Goal: Transaction & Acquisition: Obtain resource

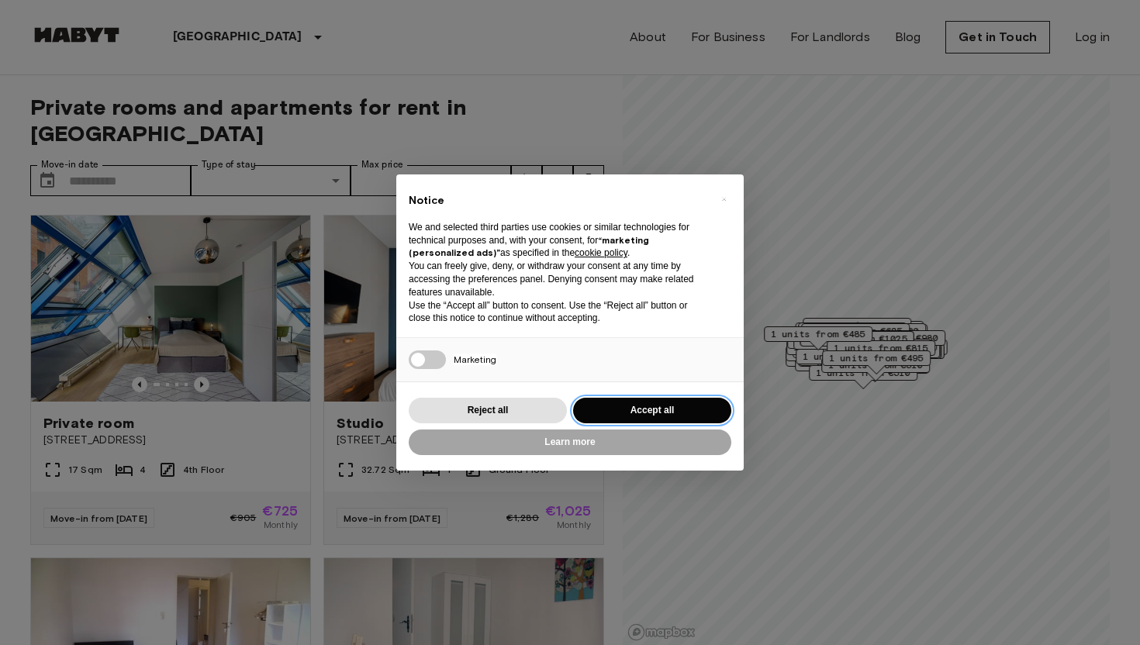
click at [604, 406] on button "Accept all" at bounding box center [652, 411] width 158 height 26
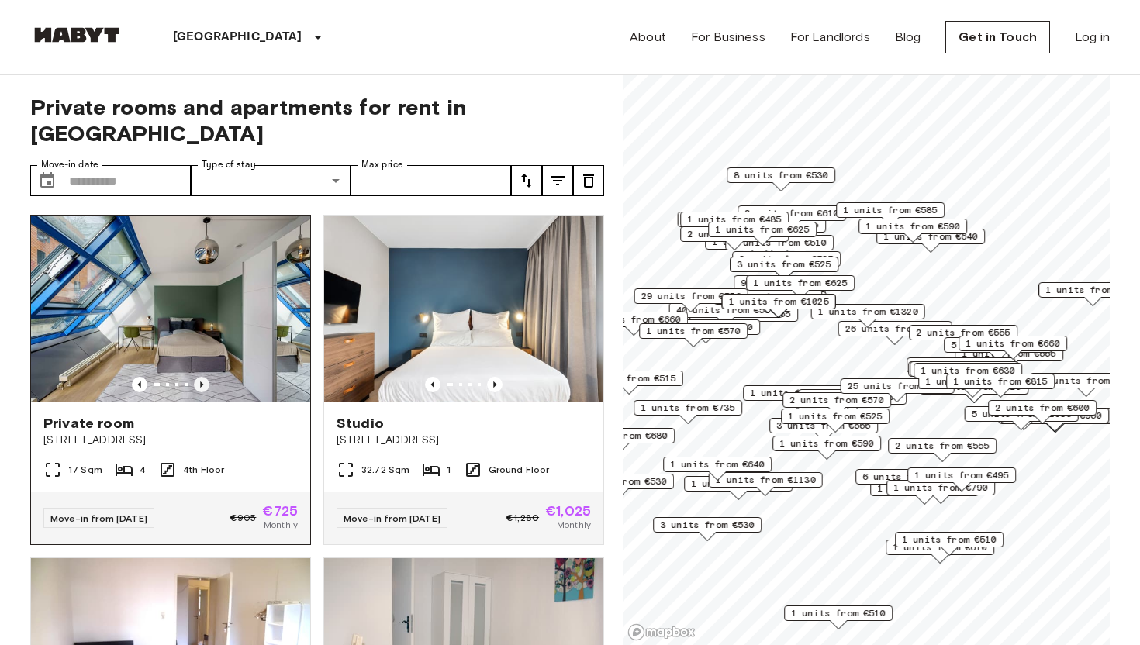
click at [202, 377] on icon "Previous image" at bounding box center [202, 385] width 16 height 16
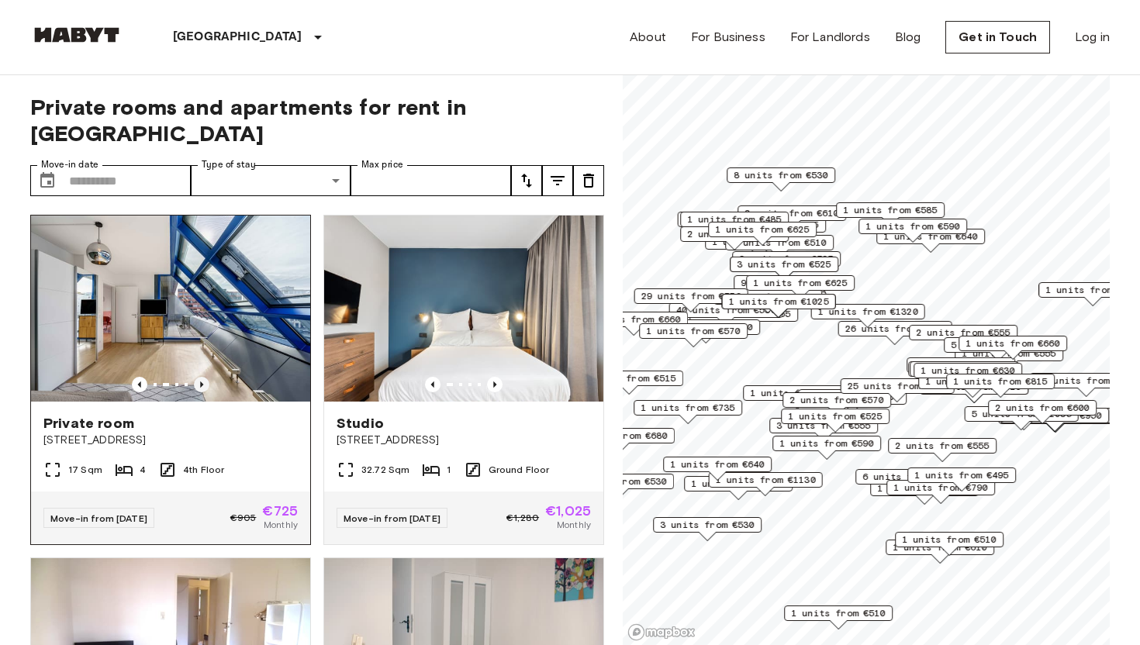
click at [202, 377] on icon "Previous image" at bounding box center [202, 385] width 16 height 16
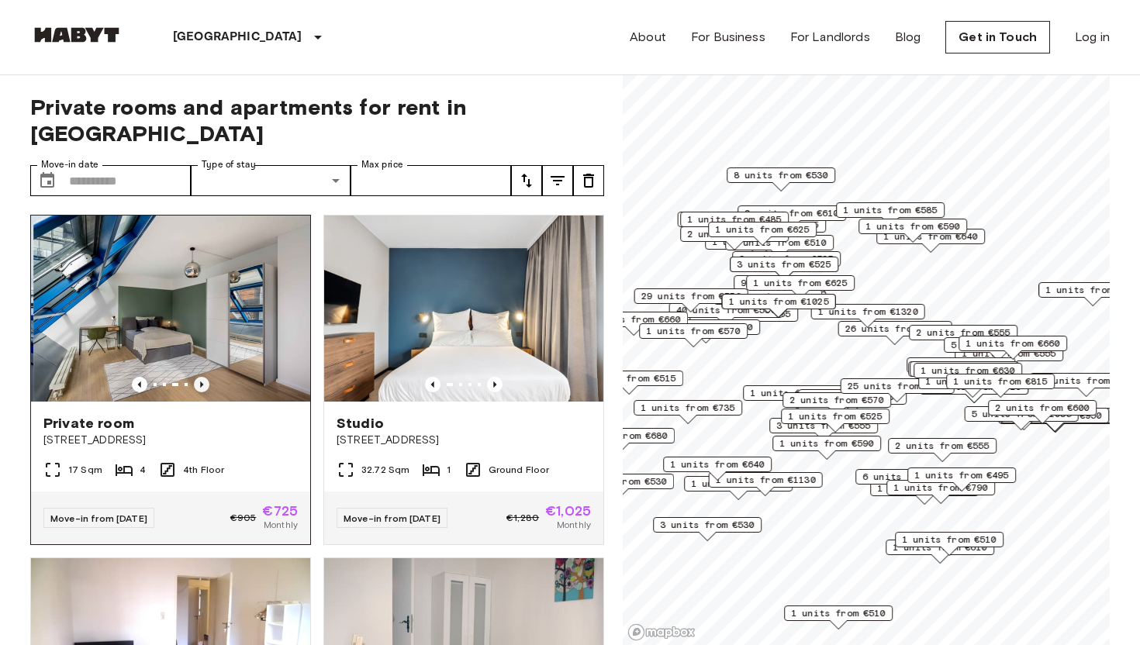
click at [202, 377] on icon "Previous image" at bounding box center [202, 385] width 16 height 16
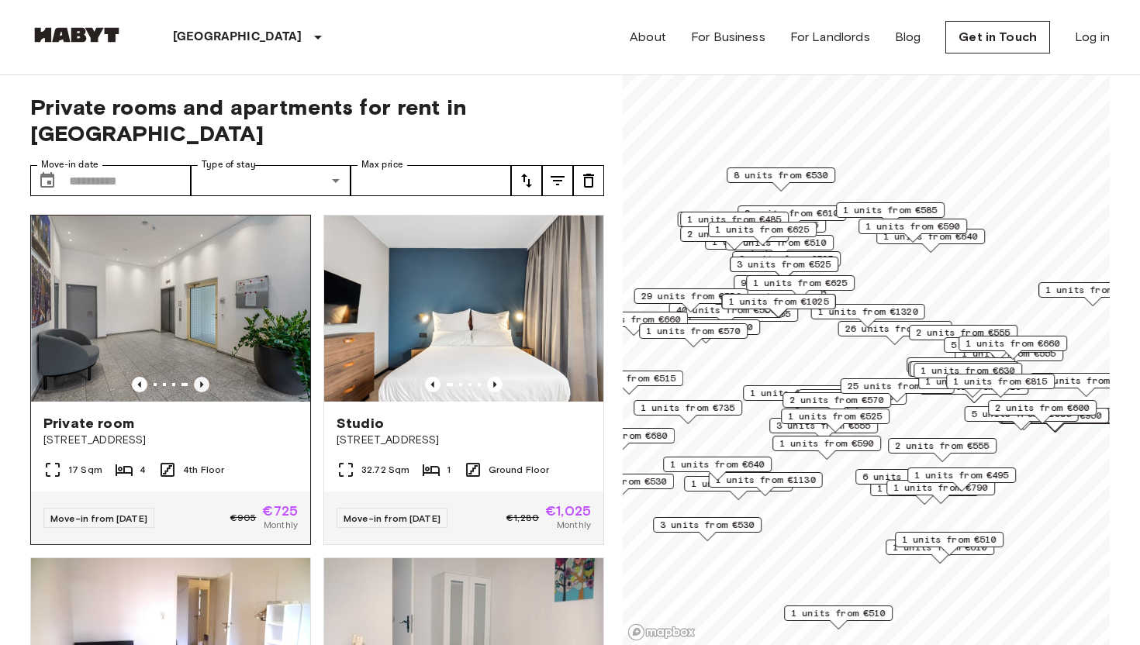
click at [202, 377] on icon "Previous image" at bounding box center [202, 385] width 16 height 16
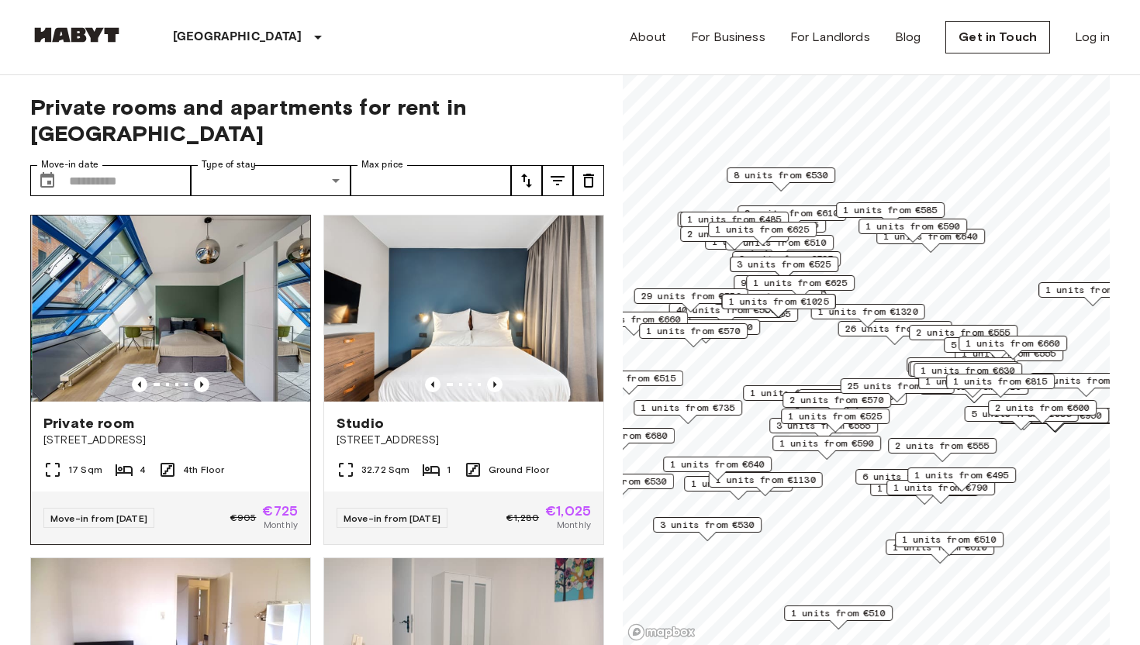
click at [184, 297] on img at bounding box center [171, 309] width 279 height 186
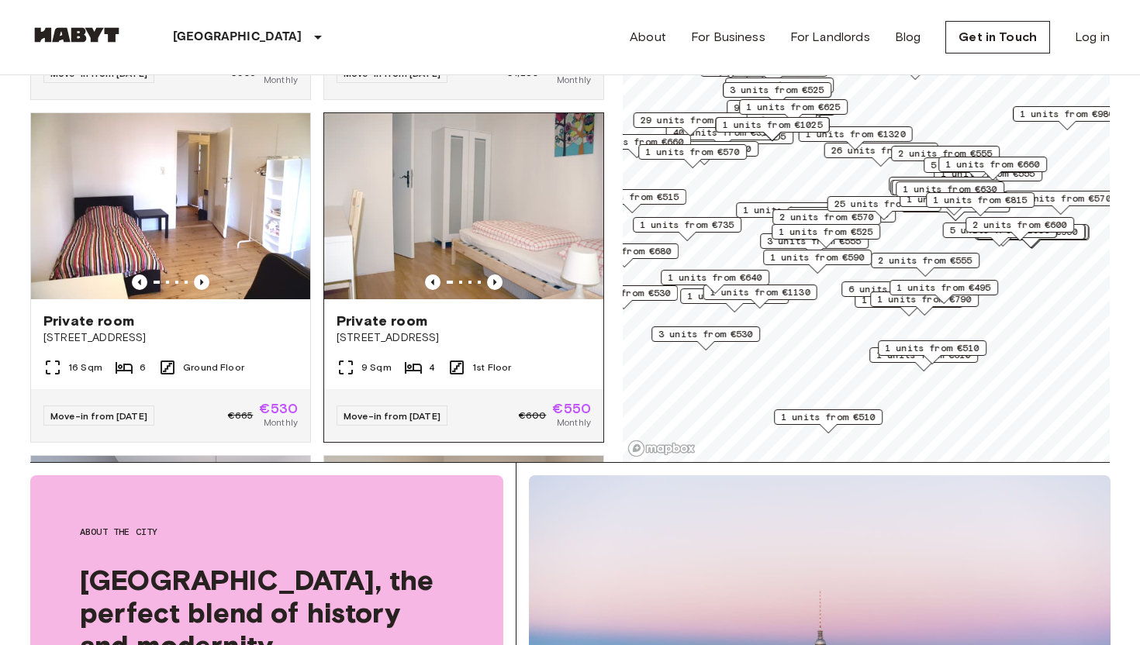
scroll to position [263, 0]
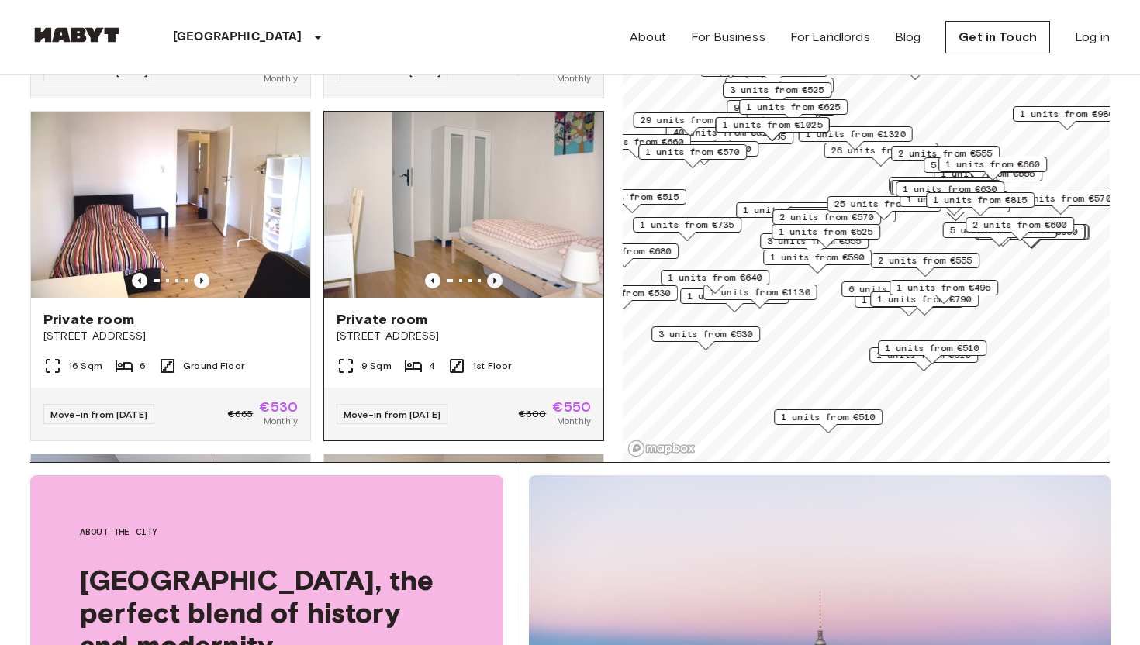
click at [490, 273] on icon "Previous image" at bounding box center [495, 281] width 16 height 16
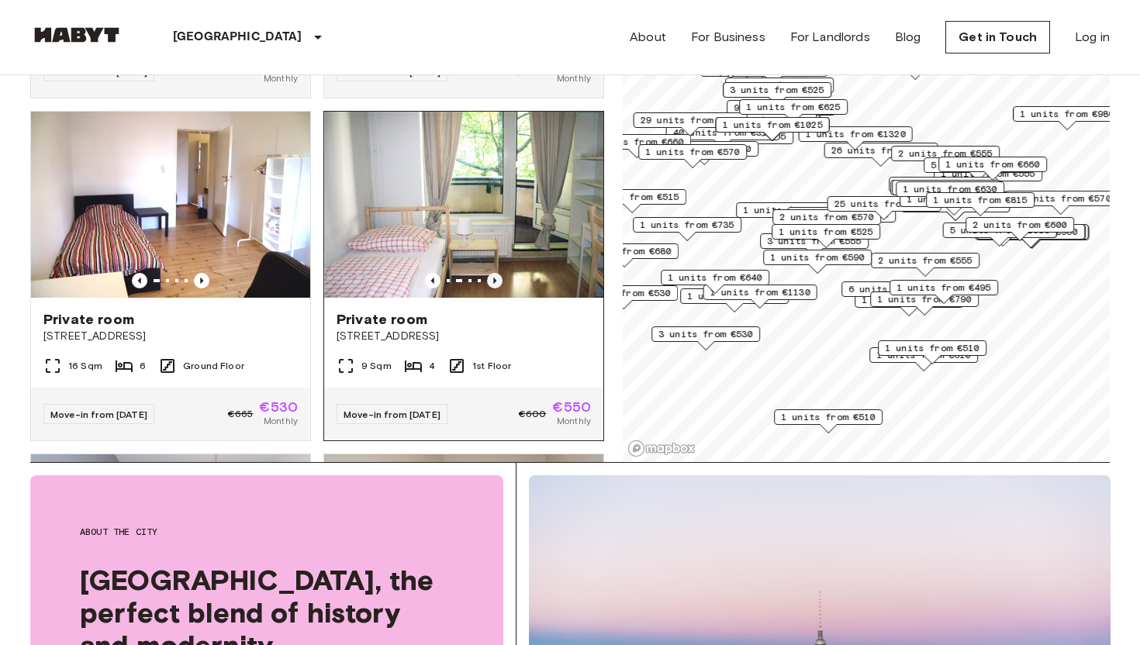
click at [490, 273] on icon "Previous image" at bounding box center [495, 281] width 16 height 16
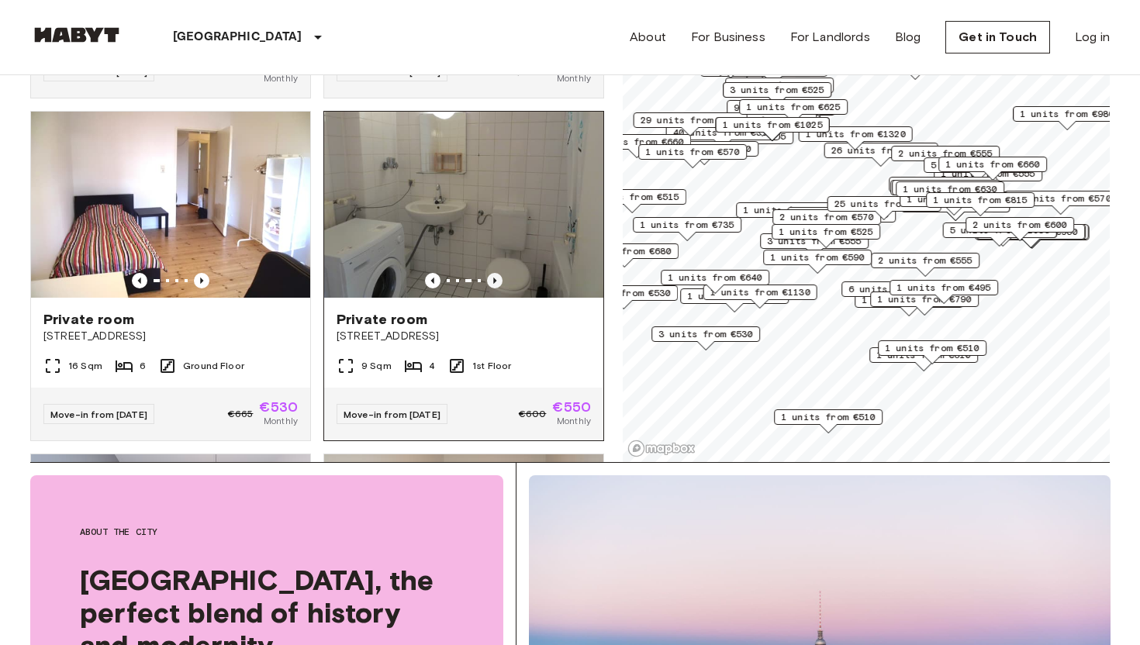
click at [490, 273] on icon "Previous image" at bounding box center [495, 281] width 16 height 16
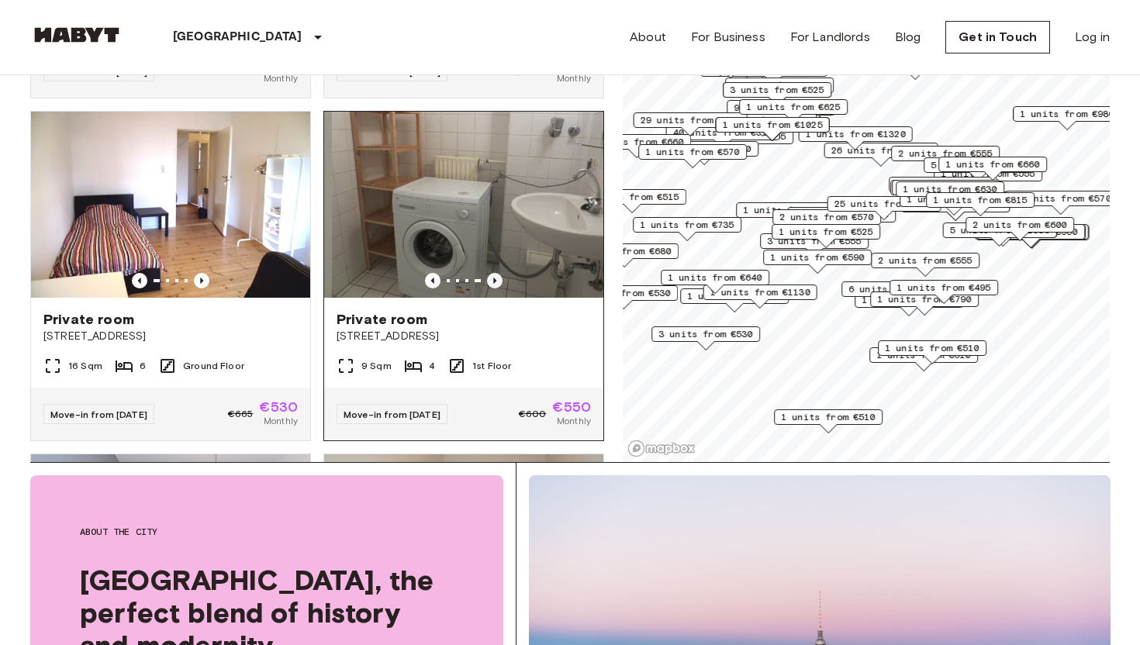
click at [490, 273] on icon "Previous image" at bounding box center [495, 281] width 16 height 16
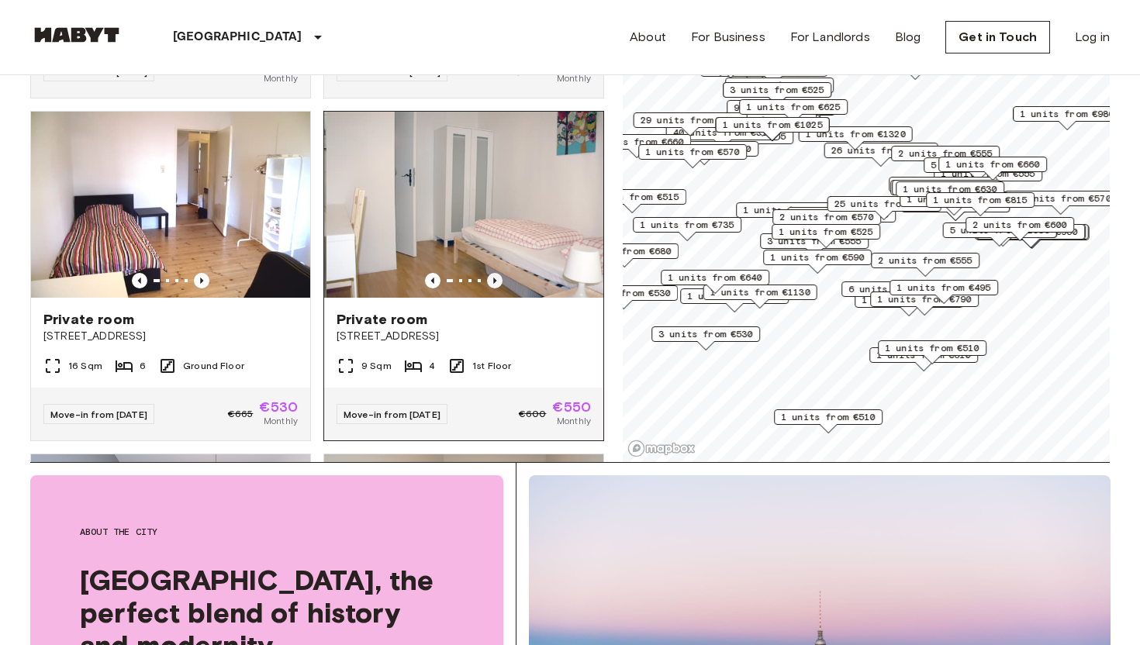
click at [490, 273] on icon "Previous image" at bounding box center [495, 281] width 16 height 16
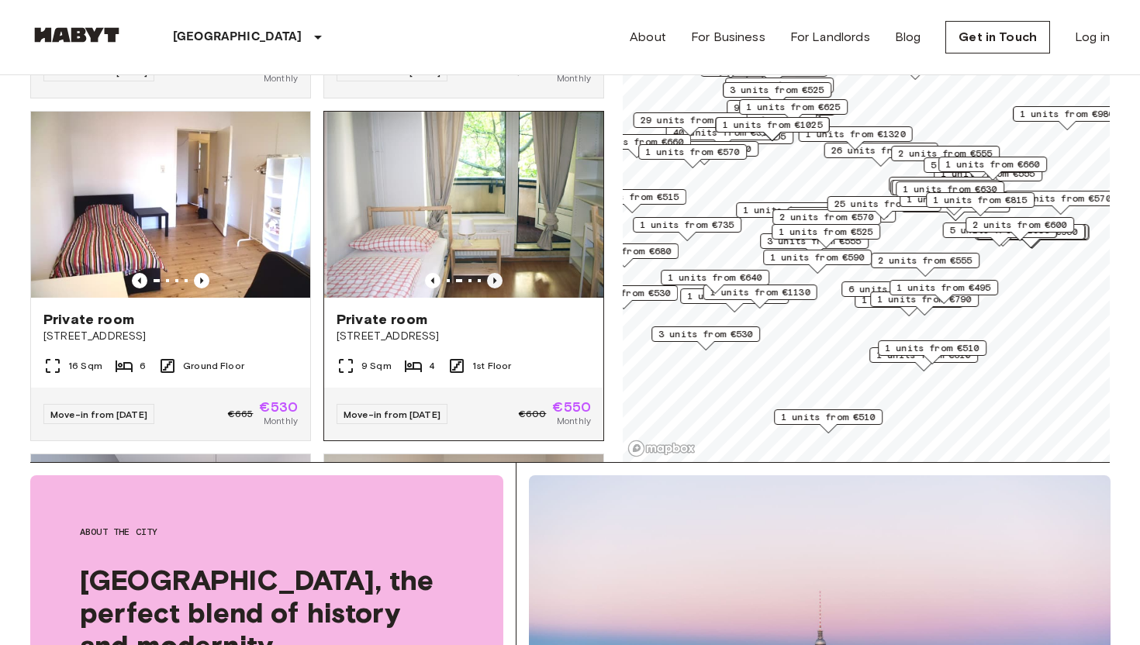
click at [490, 273] on icon "Previous image" at bounding box center [495, 281] width 16 height 16
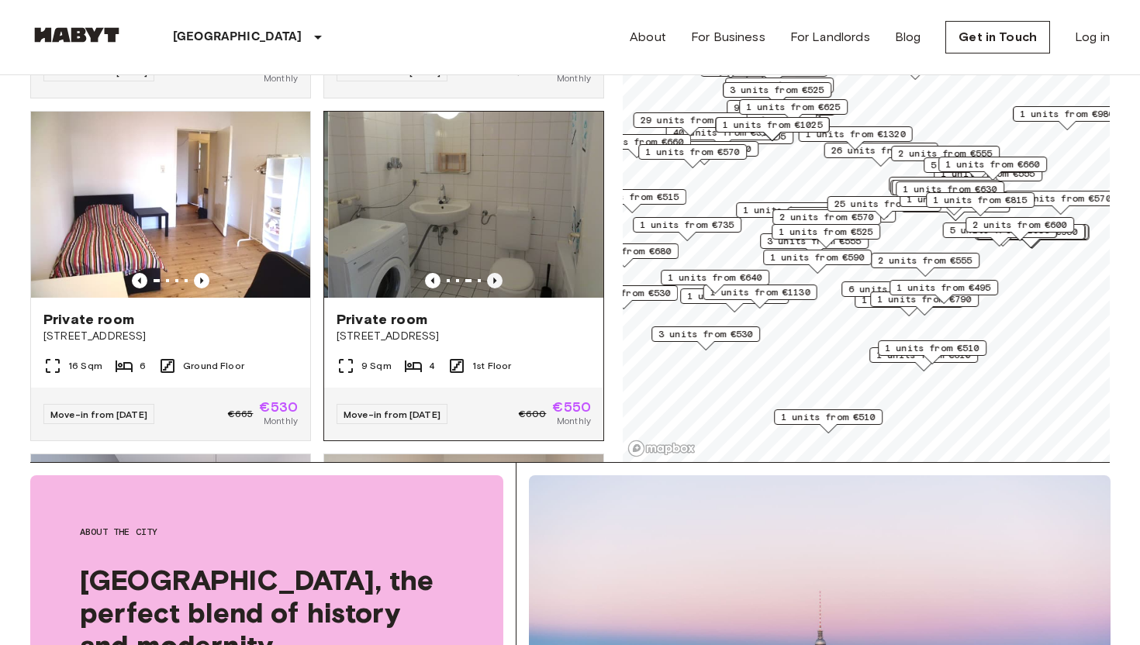
click at [490, 273] on icon "Previous image" at bounding box center [495, 281] width 16 height 16
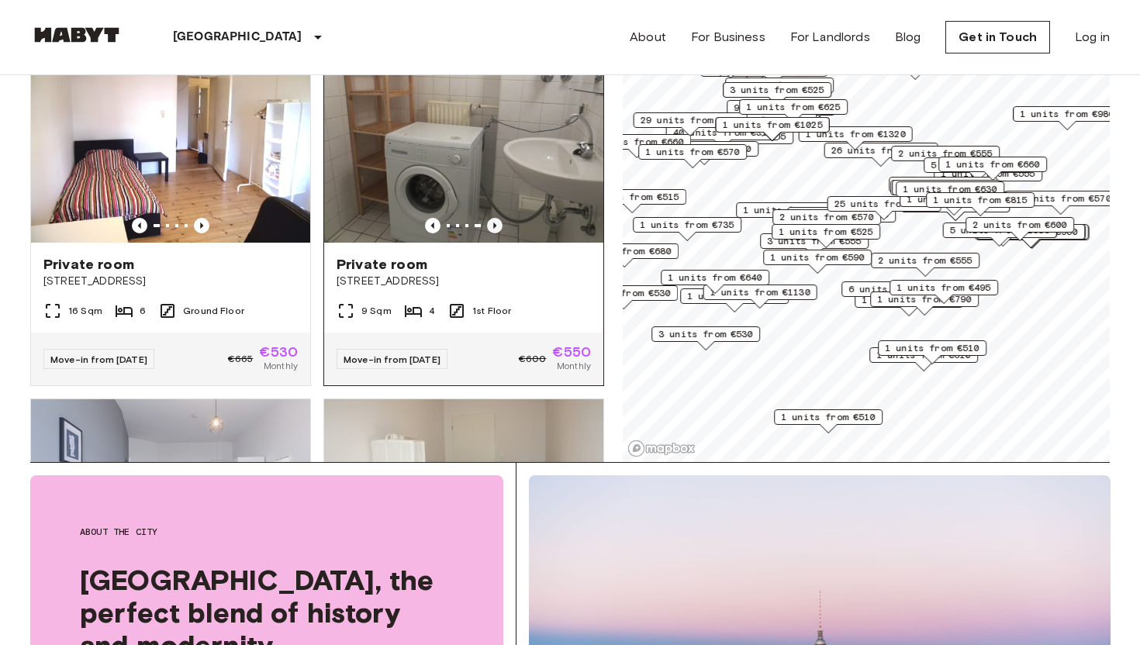
scroll to position [291, 0]
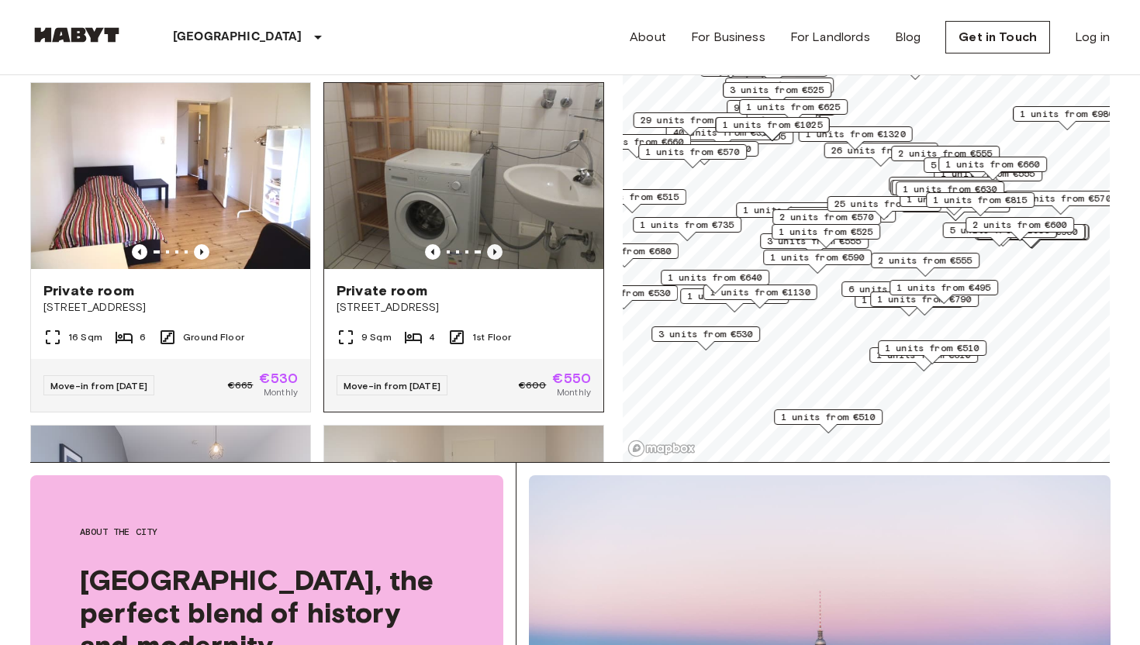
click at [496, 244] on icon "Previous image" at bounding box center [495, 252] width 16 height 16
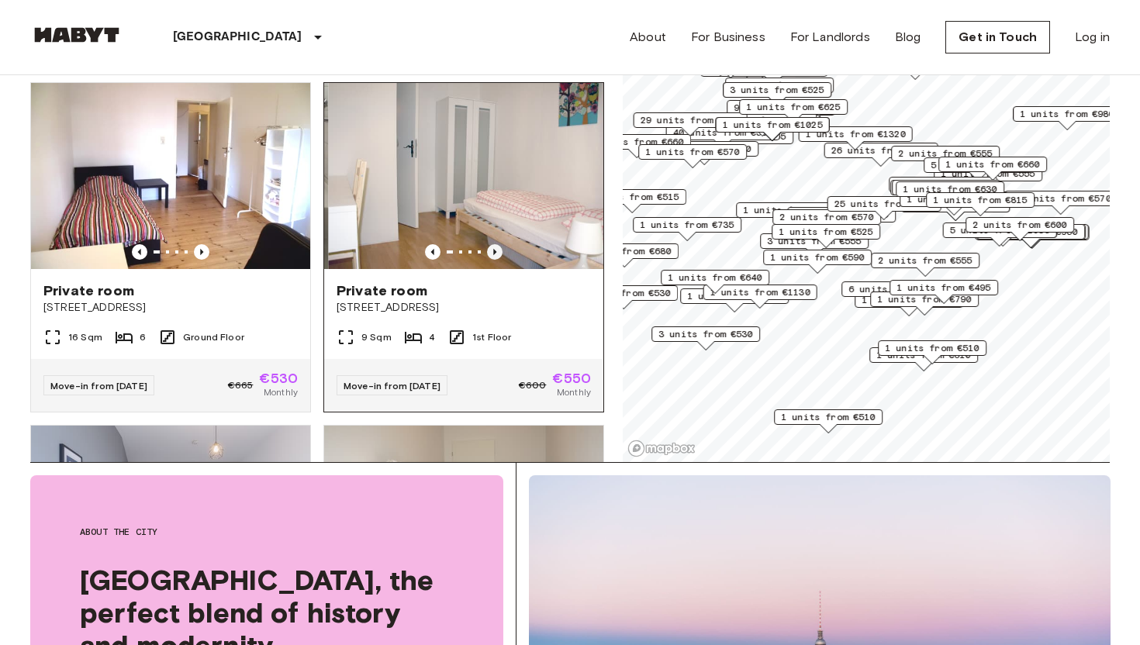
click at [496, 244] on icon "Previous image" at bounding box center [495, 252] width 16 height 16
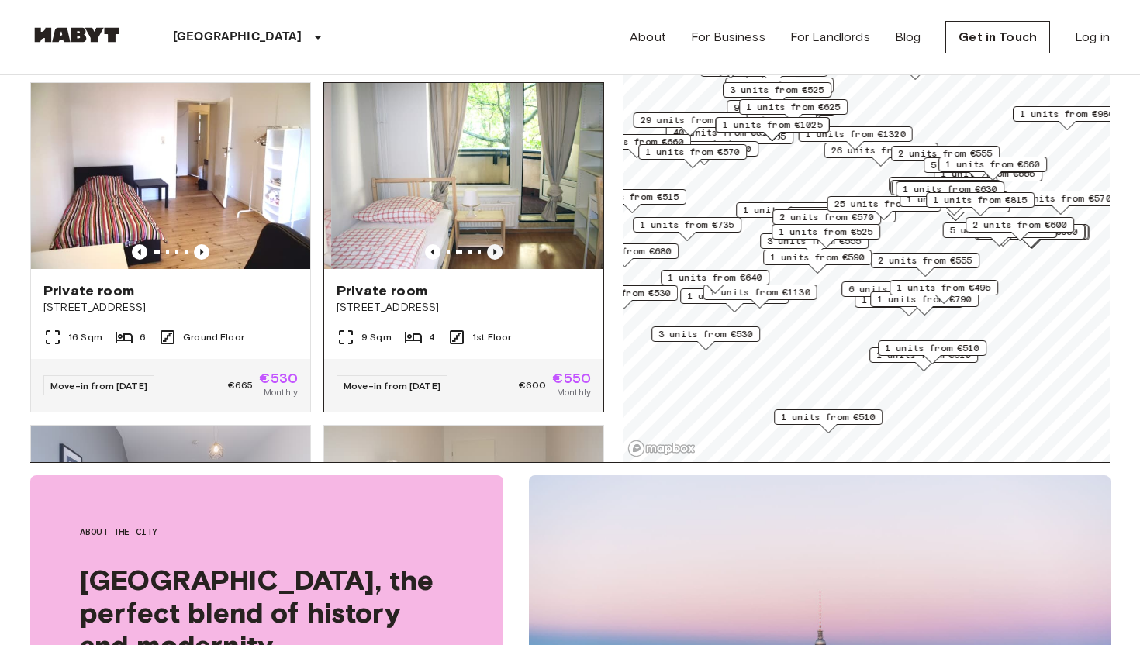
click at [496, 244] on icon "Previous image" at bounding box center [495, 252] width 16 height 16
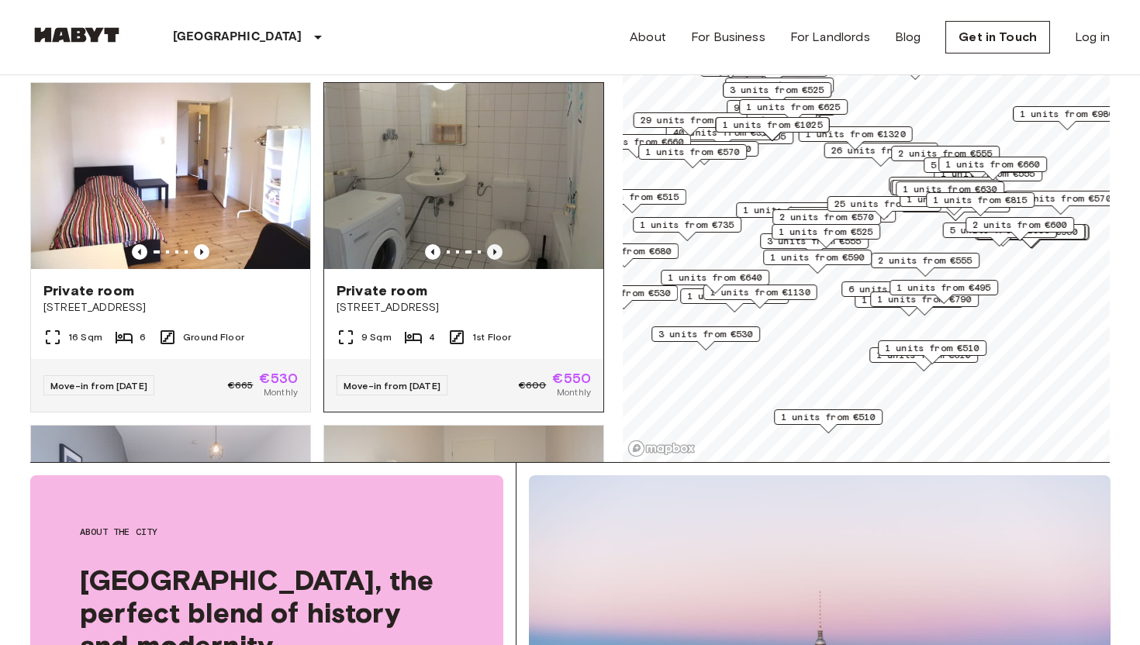
click at [496, 244] on icon "Previous image" at bounding box center [495, 252] width 16 height 16
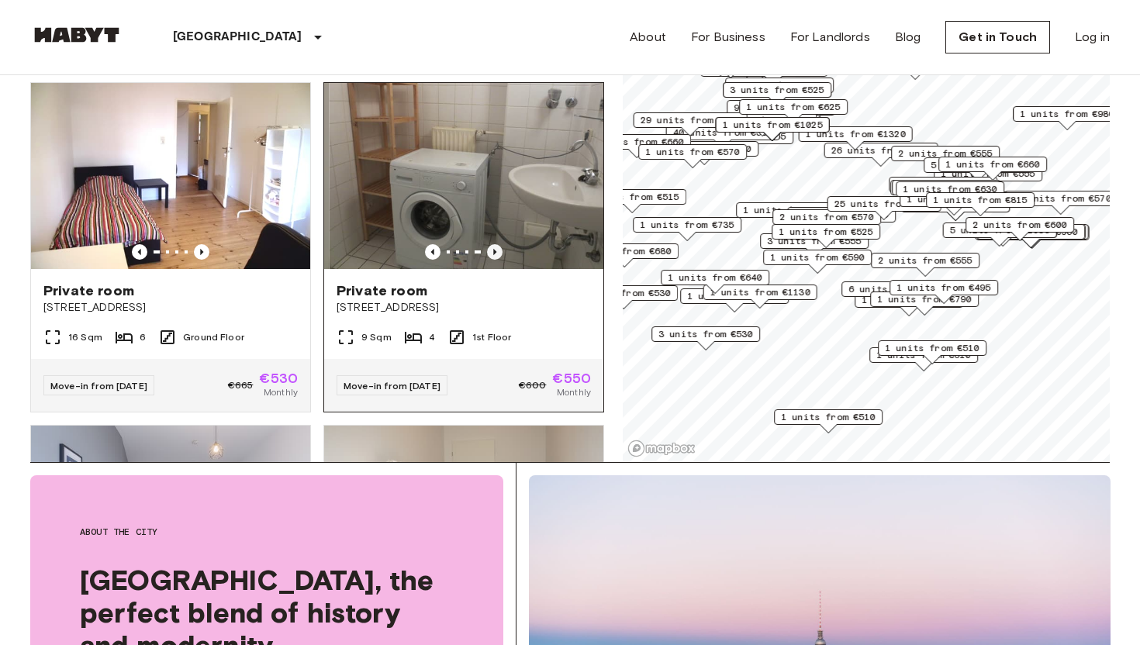
click at [496, 244] on icon "Previous image" at bounding box center [495, 252] width 16 height 16
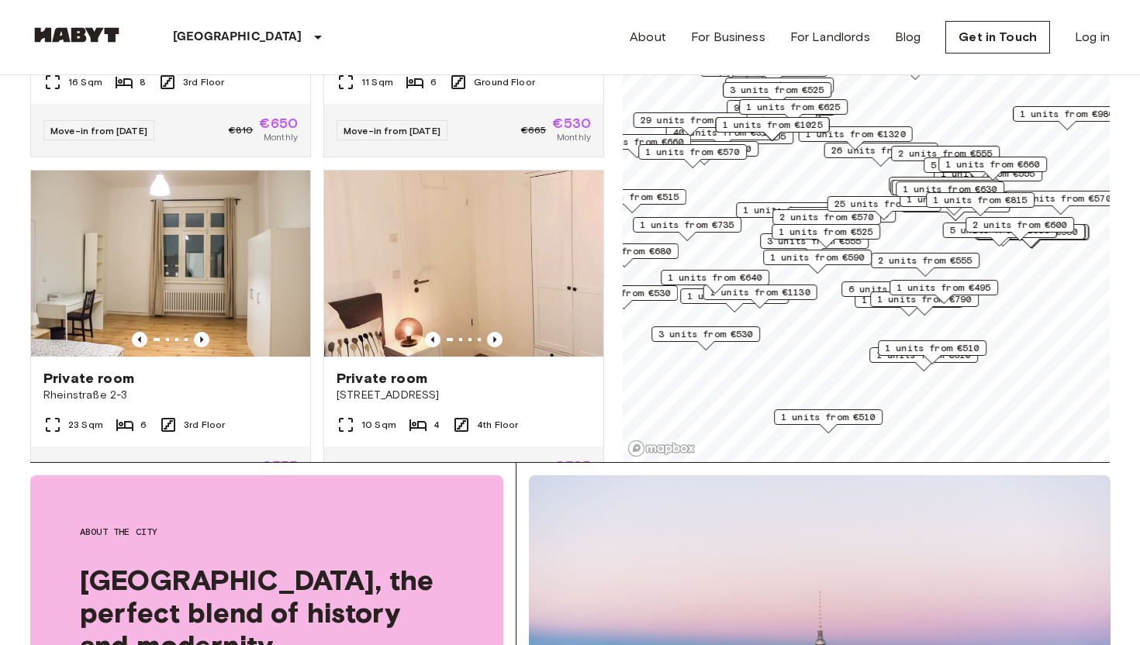
scroll to position [873, 0]
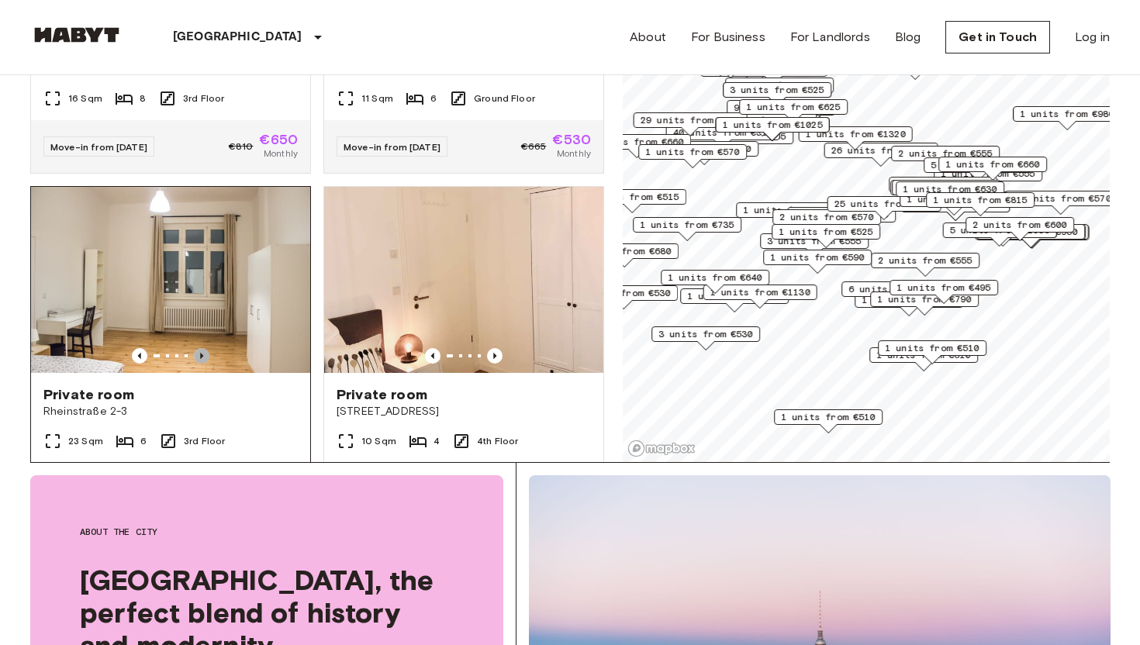
click at [200, 348] on icon "Previous image" at bounding box center [202, 356] width 16 height 16
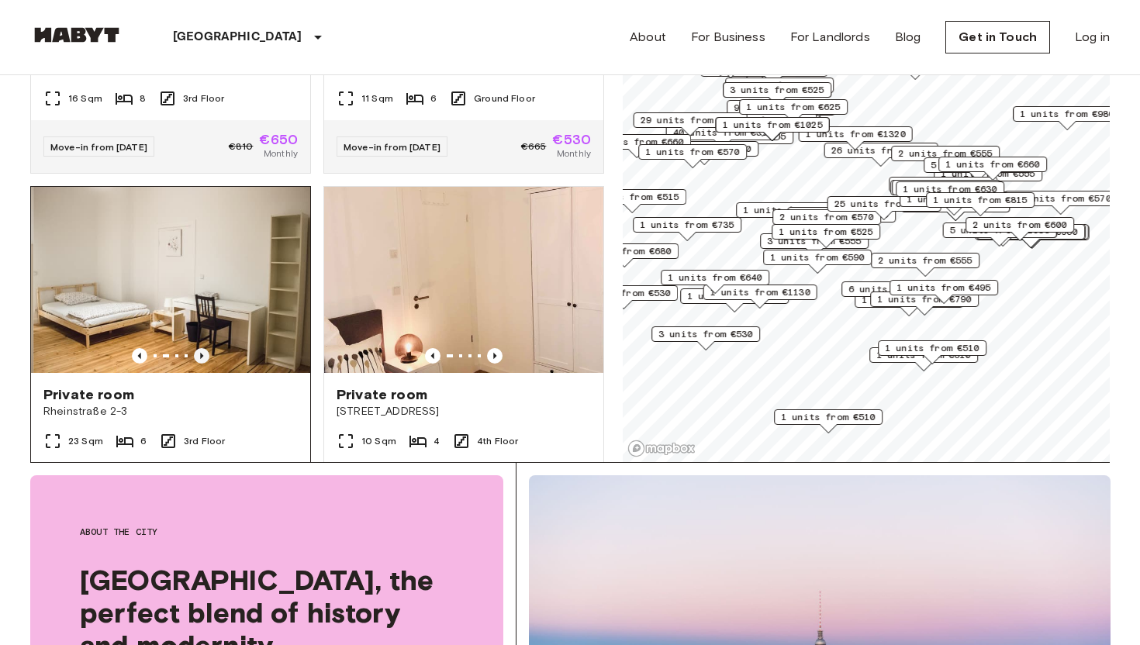
click at [200, 348] on icon "Previous image" at bounding box center [202, 356] width 16 height 16
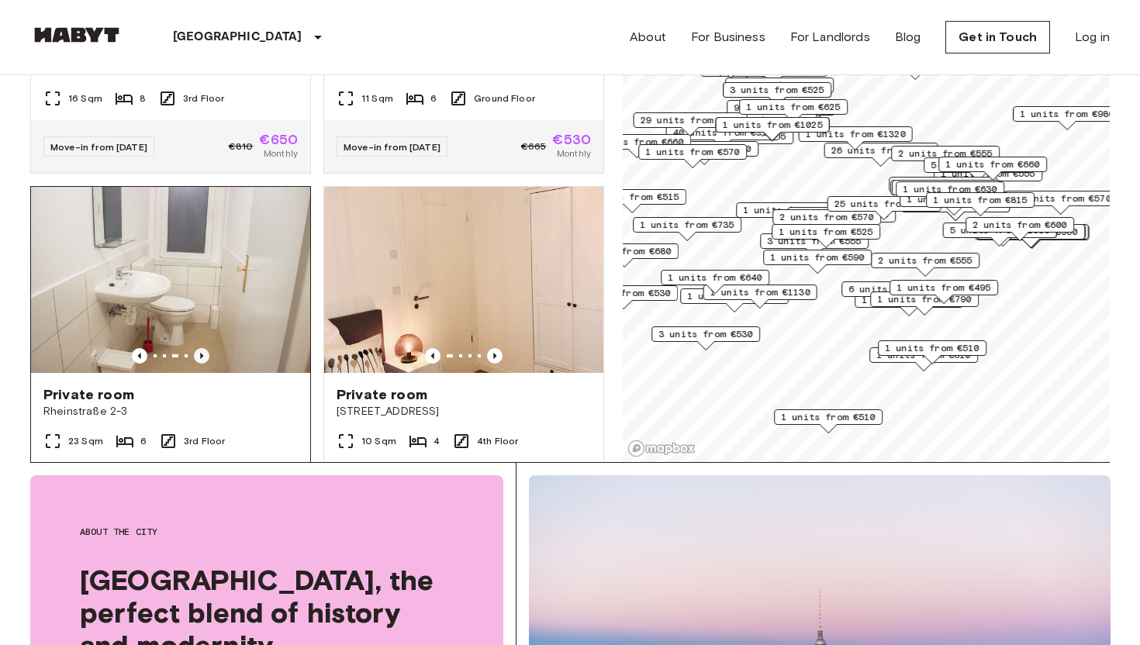
click at [200, 348] on icon "Previous image" at bounding box center [202, 356] width 16 height 16
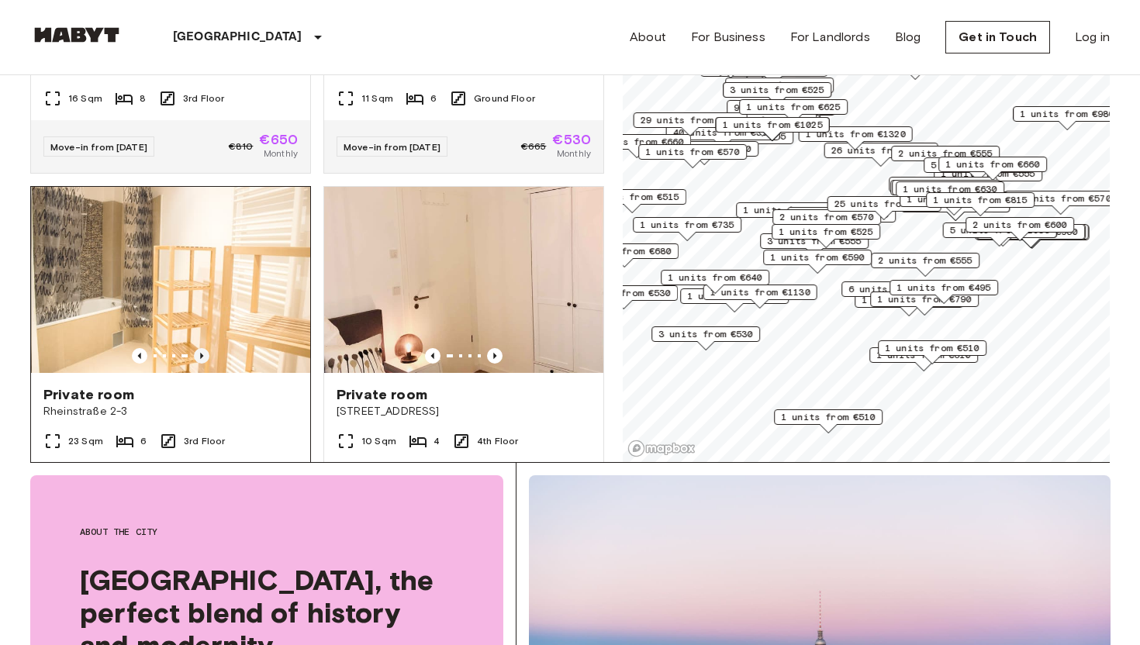
click at [200, 348] on icon "Previous image" at bounding box center [202, 356] width 16 height 16
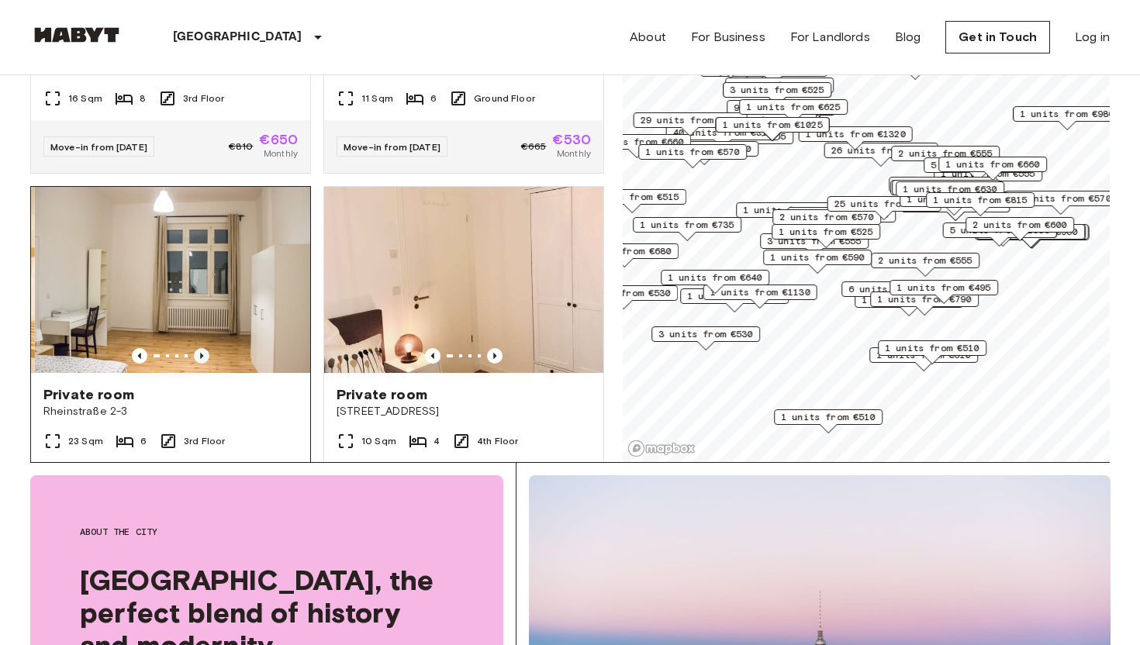
click at [200, 348] on icon "Previous image" at bounding box center [202, 356] width 16 height 16
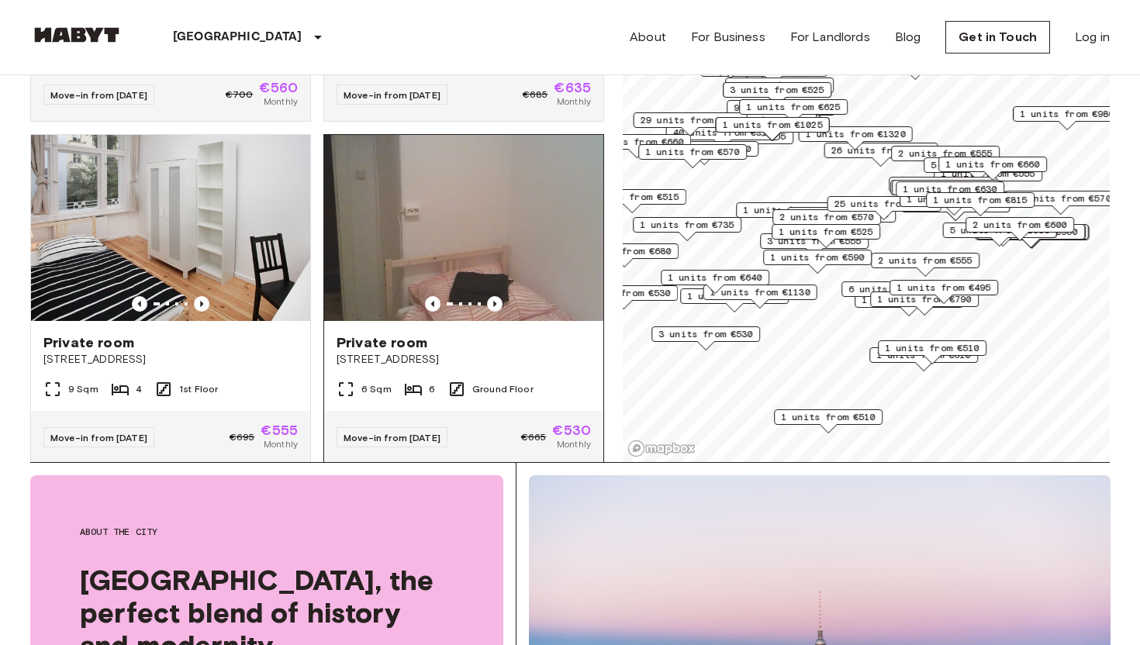
scroll to position [1602, 0]
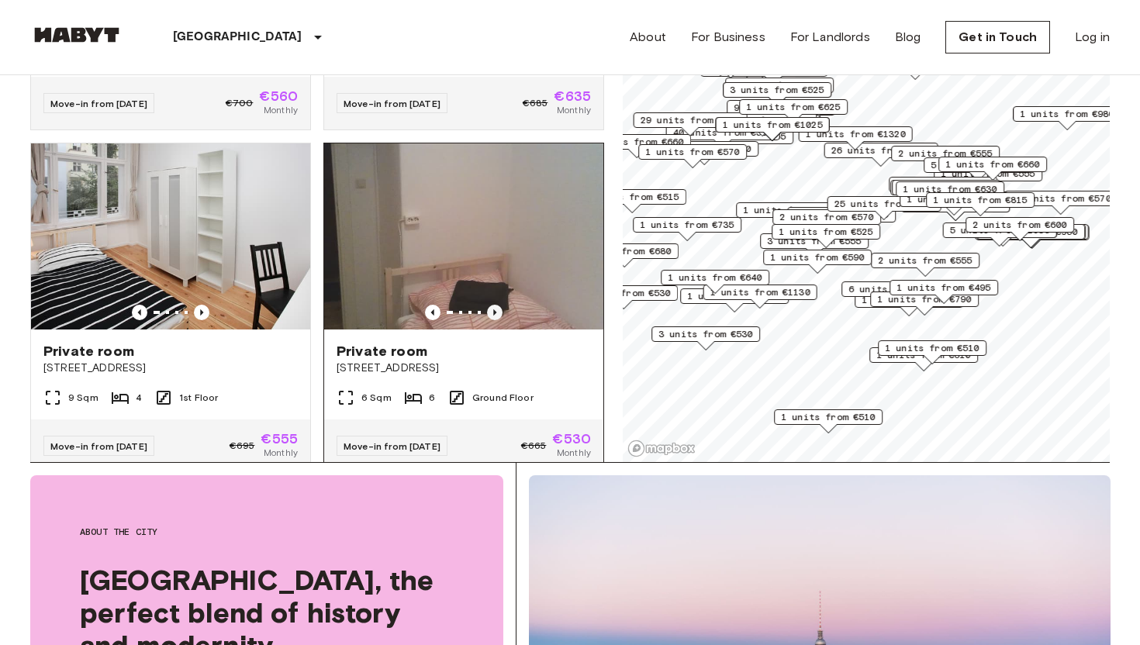
click at [495, 305] on icon "Previous image" at bounding box center [495, 313] width 16 height 16
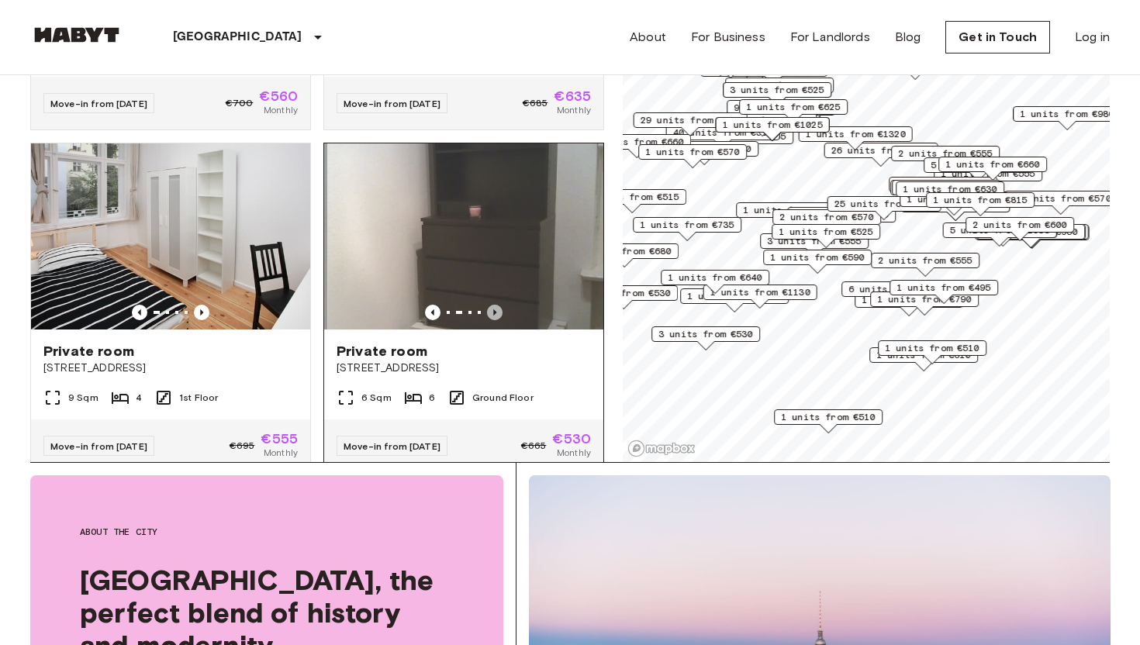
click at [495, 305] on icon "Previous image" at bounding box center [495, 313] width 16 height 16
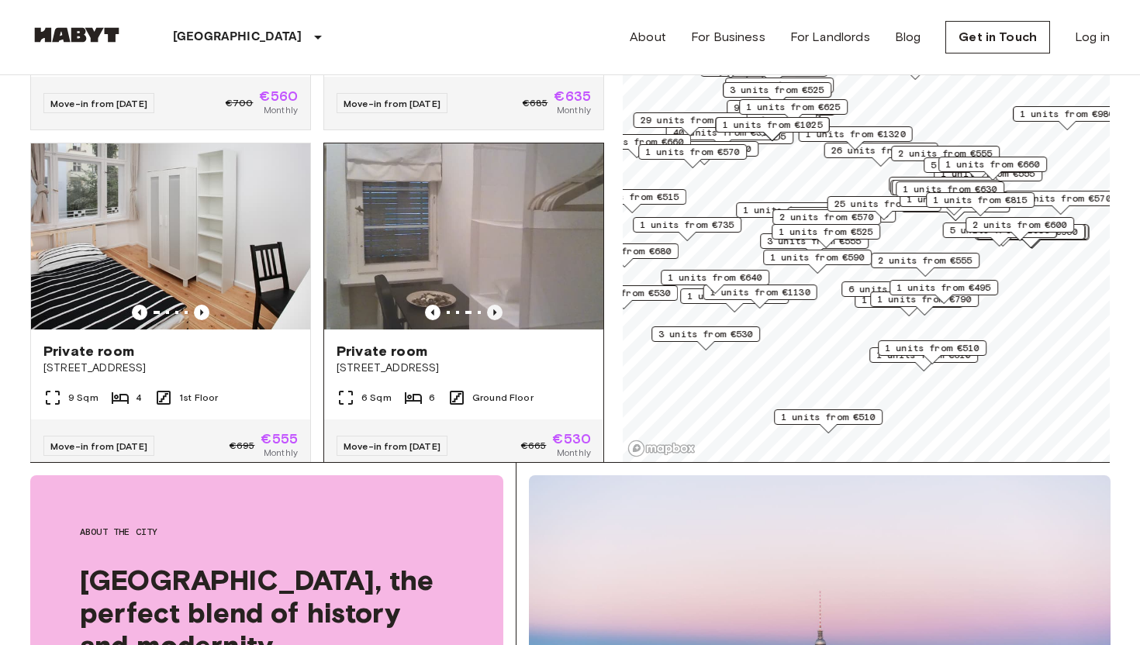
click at [495, 305] on icon "Previous image" at bounding box center [495, 313] width 16 height 16
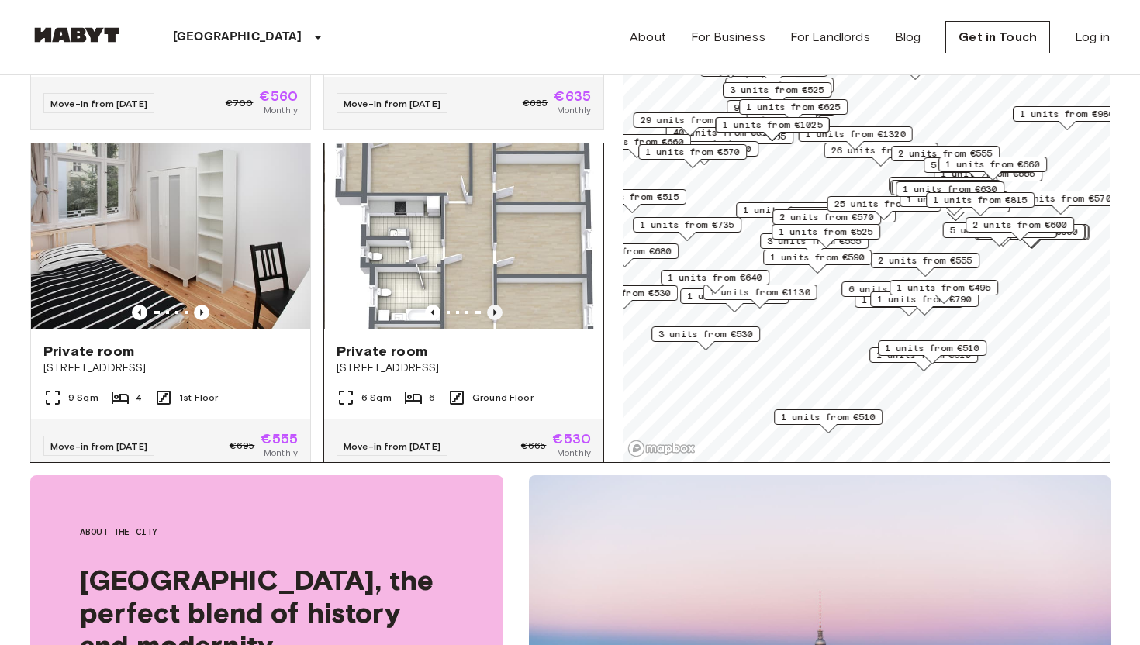
click at [495, 305] on icon "Previous image" at bounding box center [495, 313] width 16 height 16
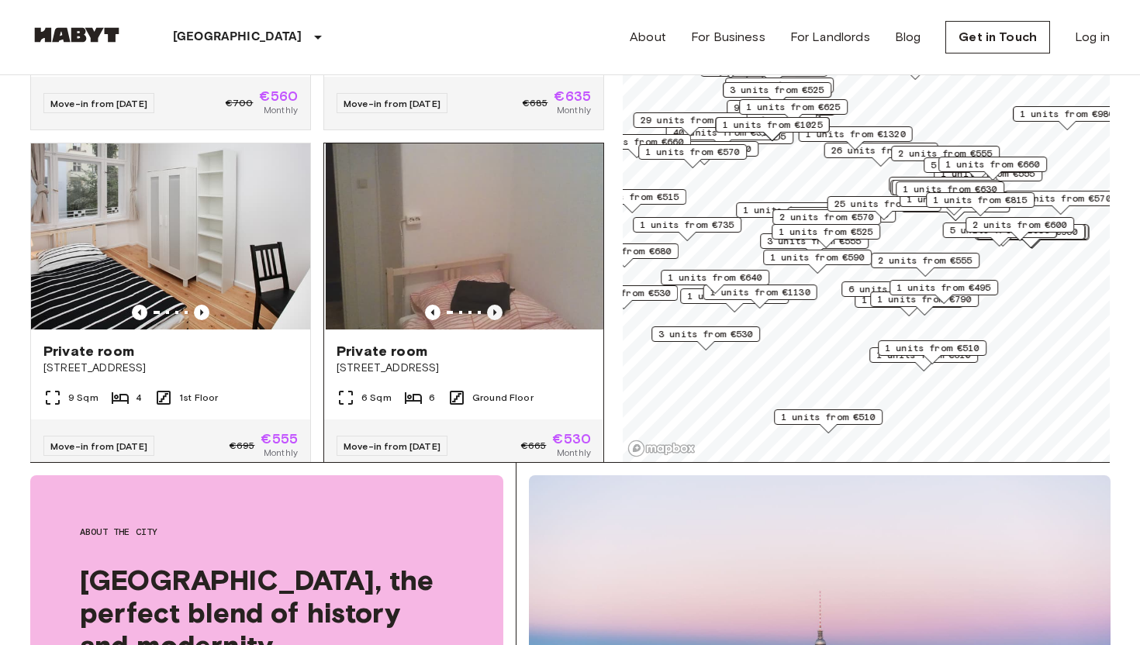
click at [495, 305] on icon "Previous image" at bounding box center [495, 313] width 16 height 16
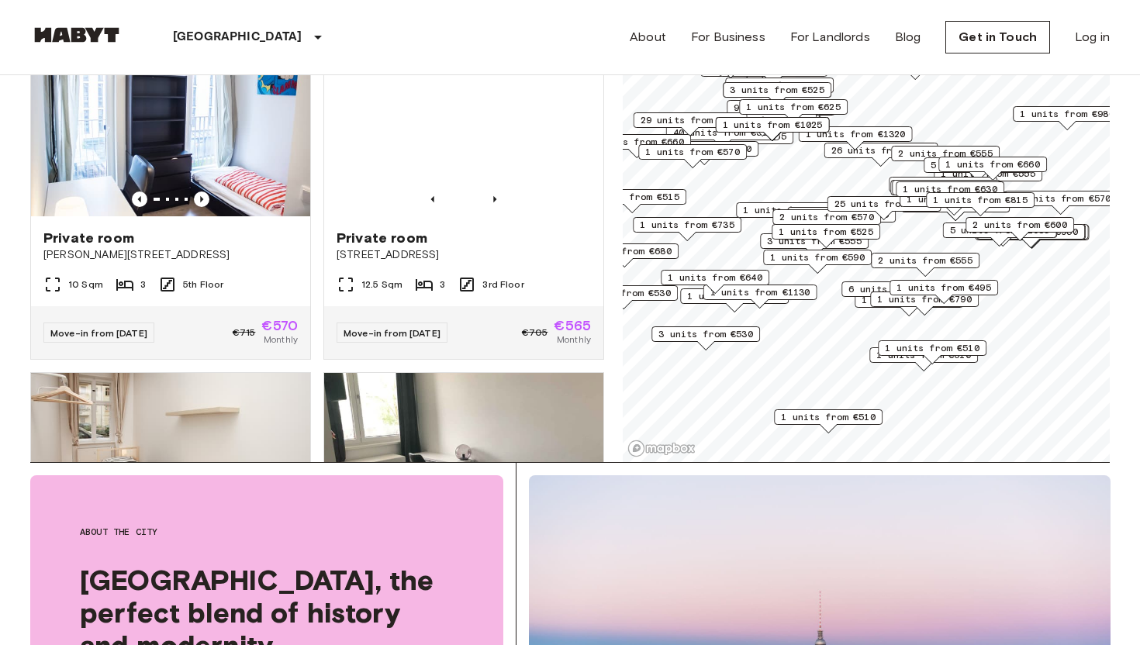
scroll to position [3441, 0]
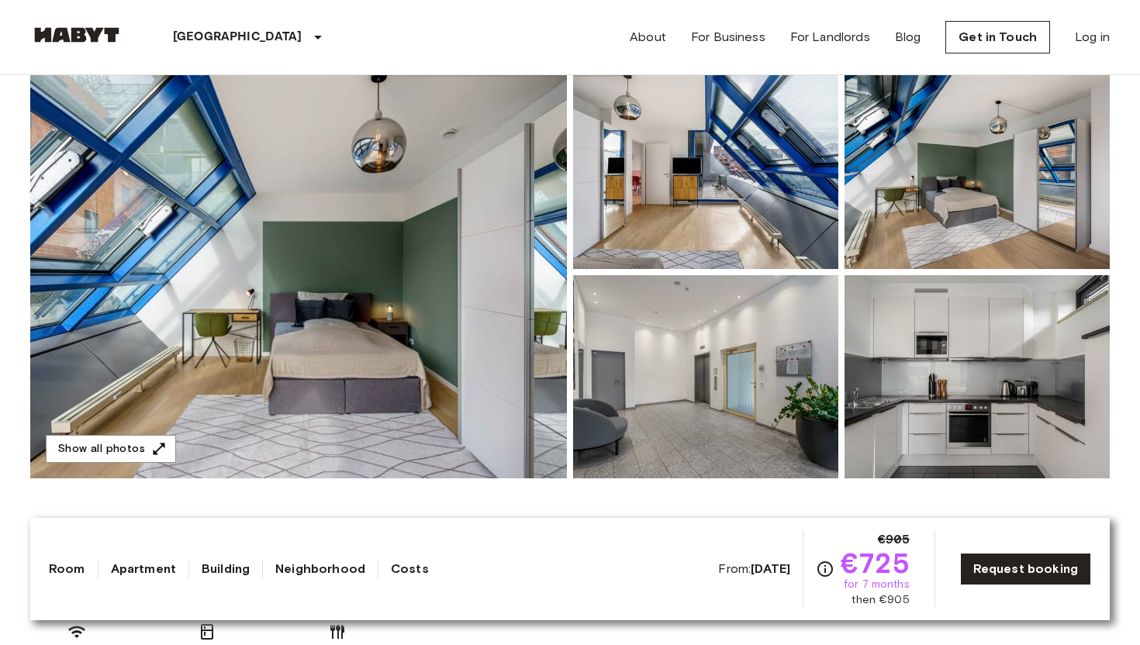
scroll to position [119, 0]
